Goal: Book appointment/travel/reservation

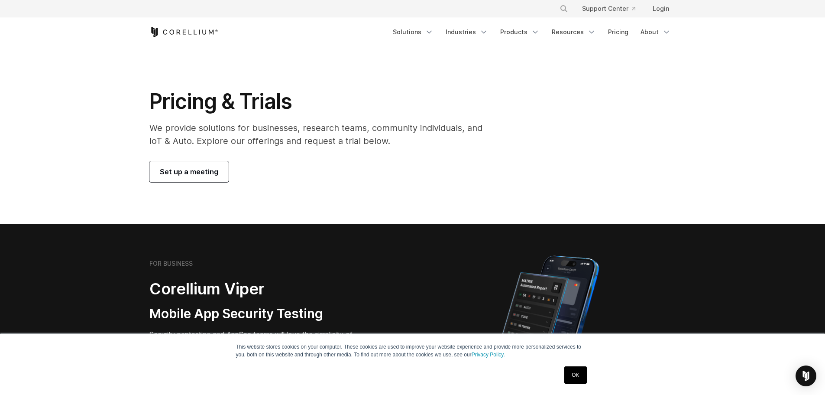
click at [189, 171] on span "Set up a meeting" at bounding box center [189, 171] width 58 height 10
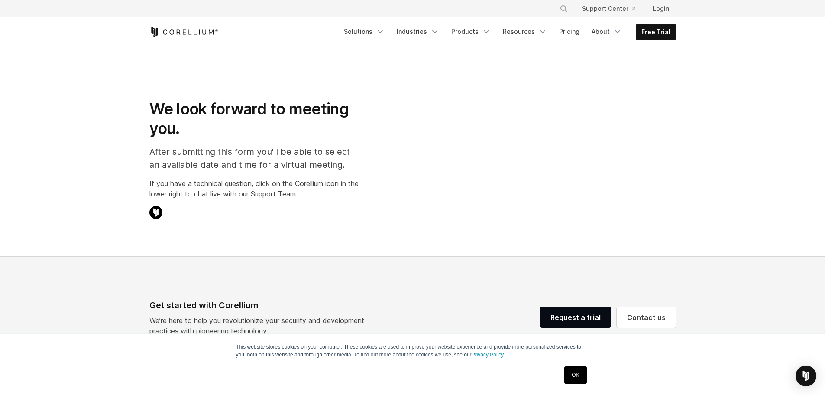
select select "**"
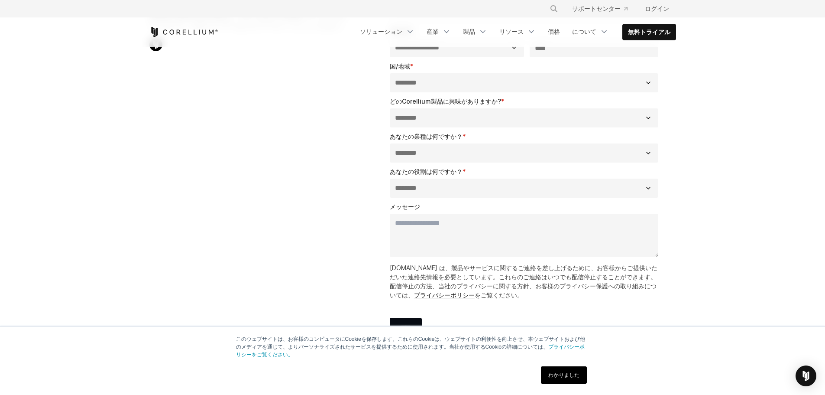
scroll to position [173, 0]
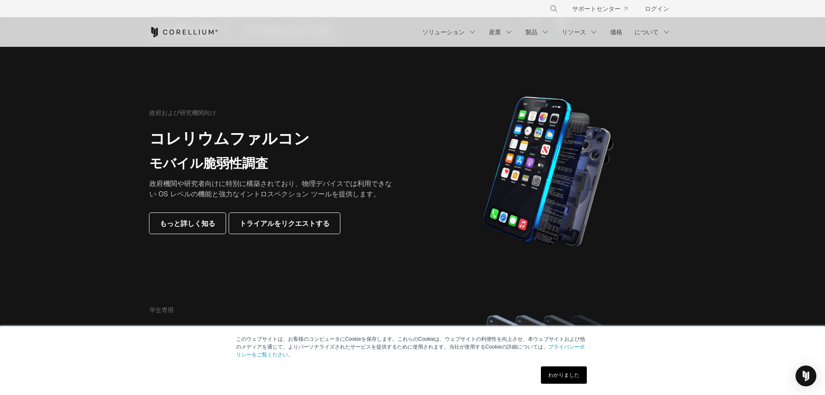
scroll to position [390, 0]
